Goal: Navigation & Orientation: Find specific page/section

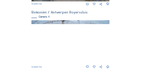
scroll to position [297, 0]
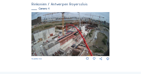
click at [45, 37] on img at bounding box center [70, 34] width 78 height 44
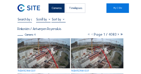
click at [59, 8] on div "Cameras" at bounding box center [56, 7] width 16 height 9
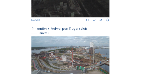
scroll to position [236, 0]
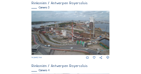
click at [88, 41] on img at bounding box center [70, 33] width 78 height 44
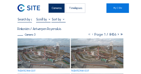
click at [55, 9] on div "Cameras" at bounding box center [56, 7] width 16 height 9
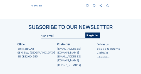
scroll to position [355, 0]
